Goal: Navigation & Orientation: Go to known website

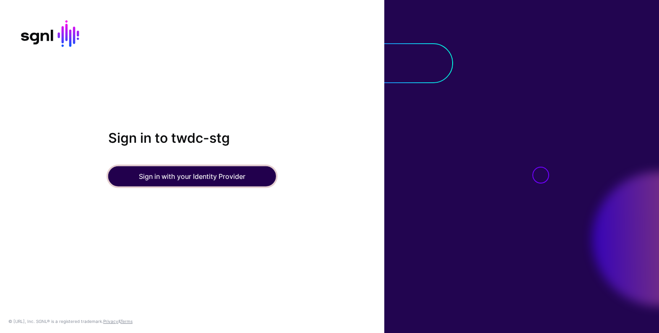
click at [224, 173] on button "Sign in with your Identity Provider" at bounding box center [192, 176] width 168 height 20
